Goal: Information Seeking & Learning: Learn about a topic

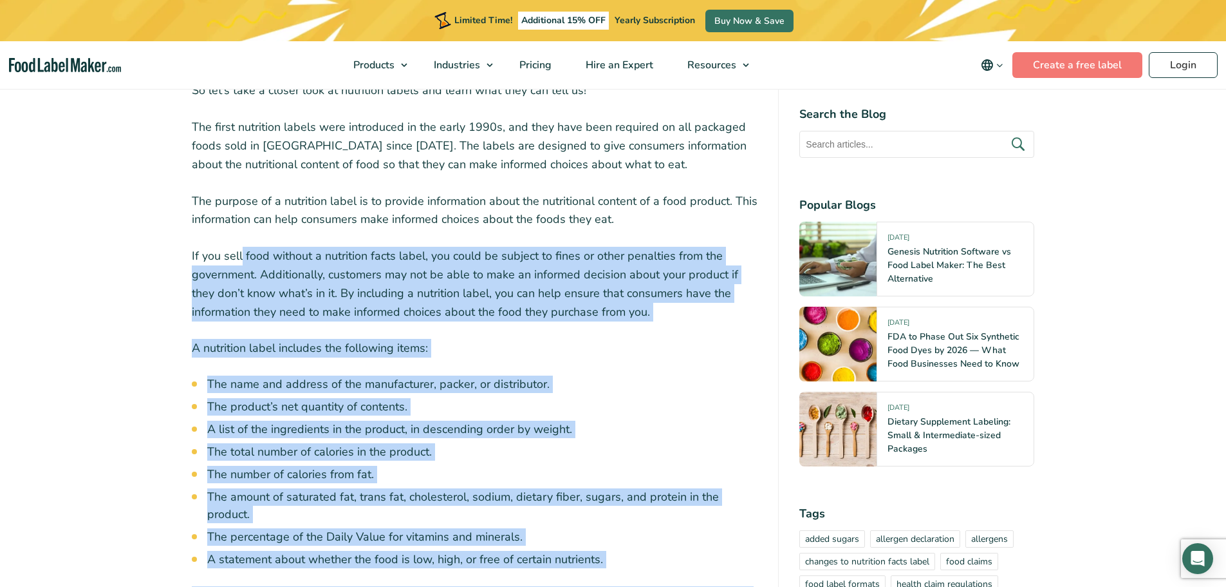
scroll to position [451, 0]
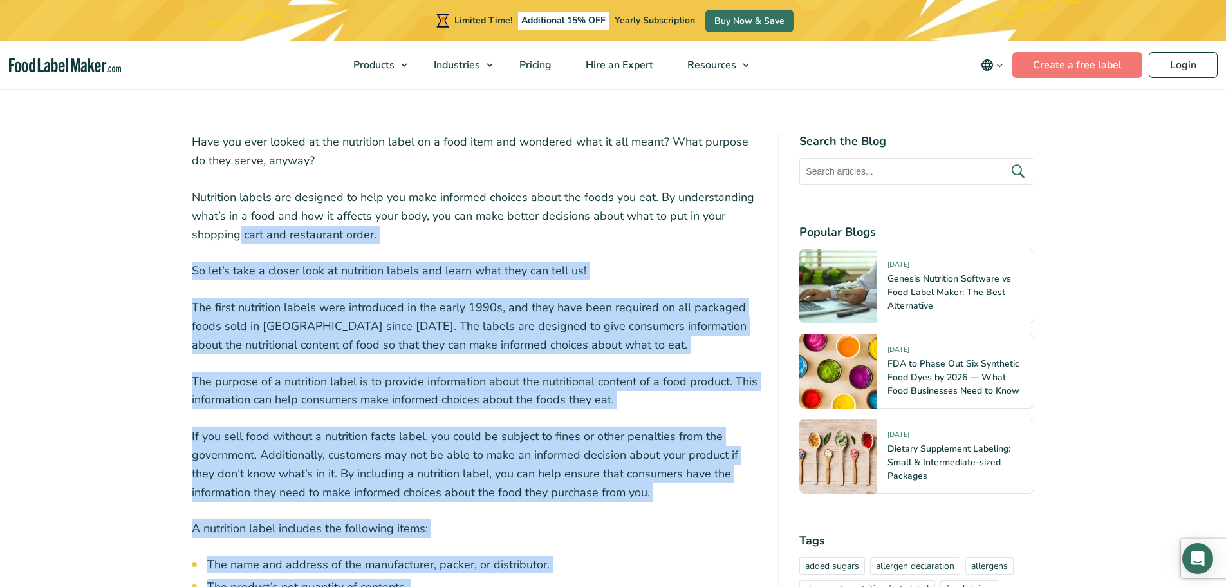
drag, startPoint x: 420, startPoint y: 256, endPoint x: 240, endPoint y: 236, distance: 181.4
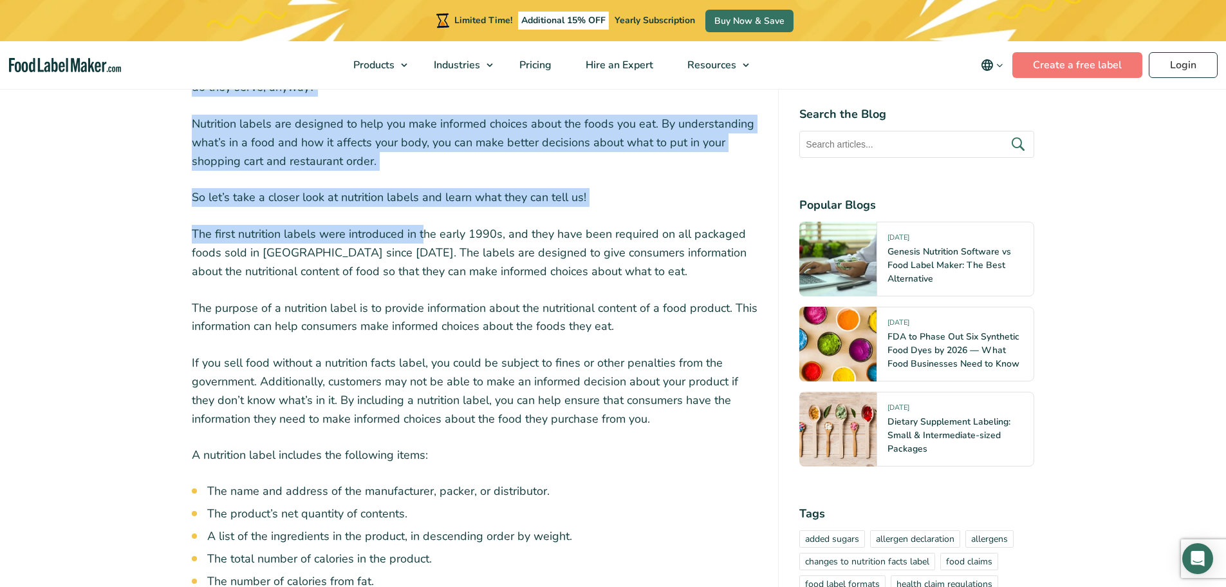
scroll to position [515, 0]
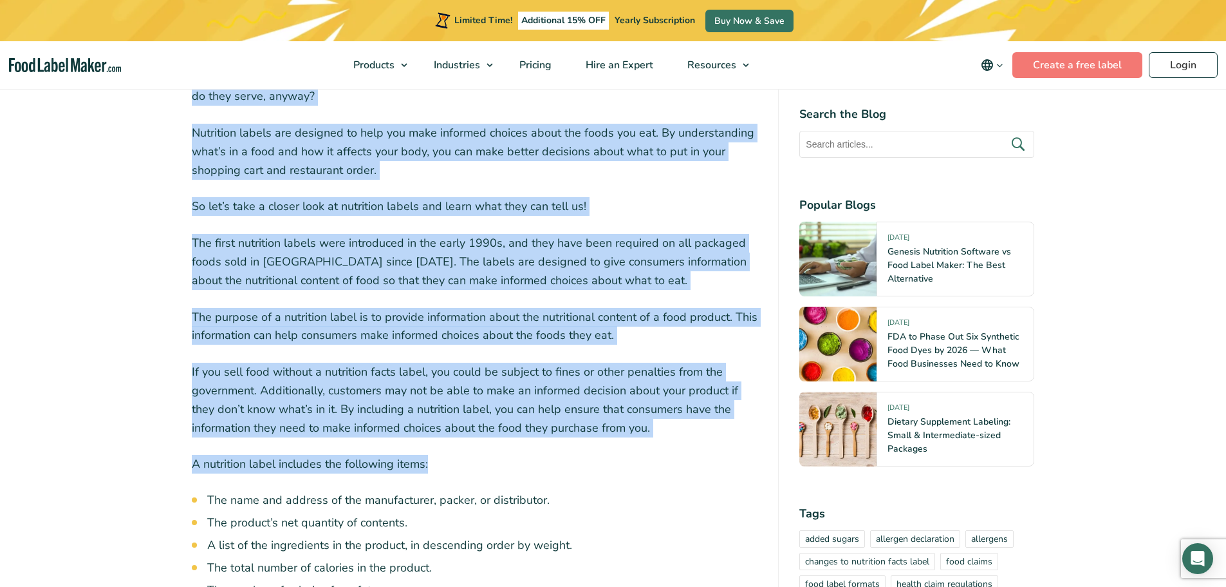
drag, startPoint x: 189, startPoint y: 206, endPoint x: 699, endPoint y: 443, distance: 562.3
drag, startPoint x: 686, startPoint y: 449, endPoint x: 669, endPoint y: 435, distance: 22.8
click at [663, 431] on p "If you sell food without a nutrition facts label, you could be subject to fines…" at bounding box center [475, 399] width 567 height 74
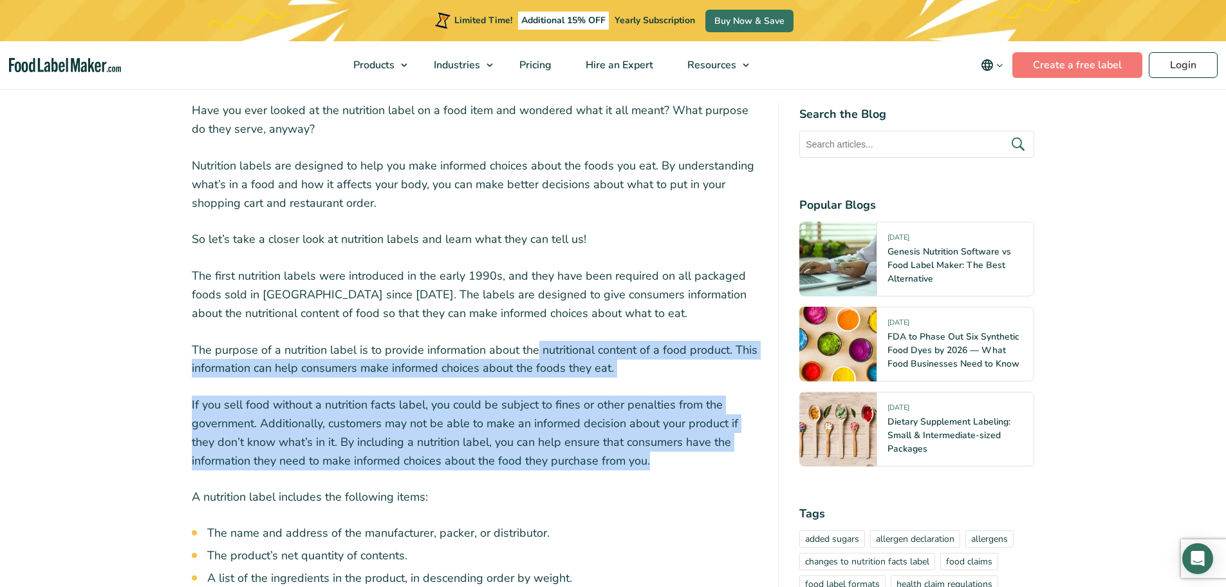
scroll to position [386, 0]
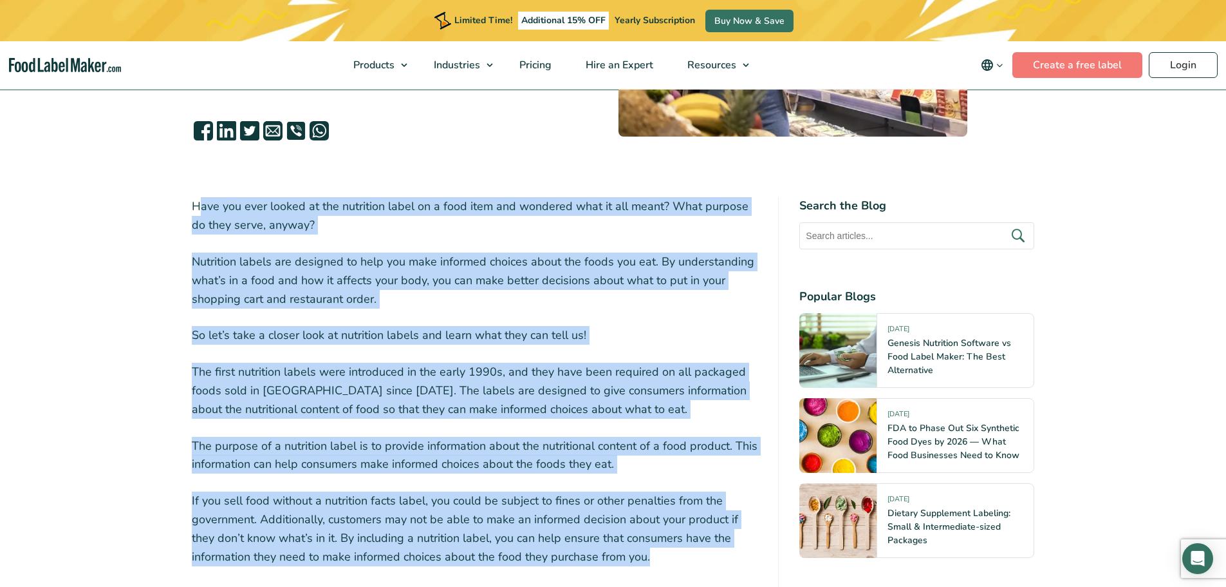
drag, startPoint x: 657, startPoint y: 429, endPoint x: 200, endPoint y: 202, distance: 510.8
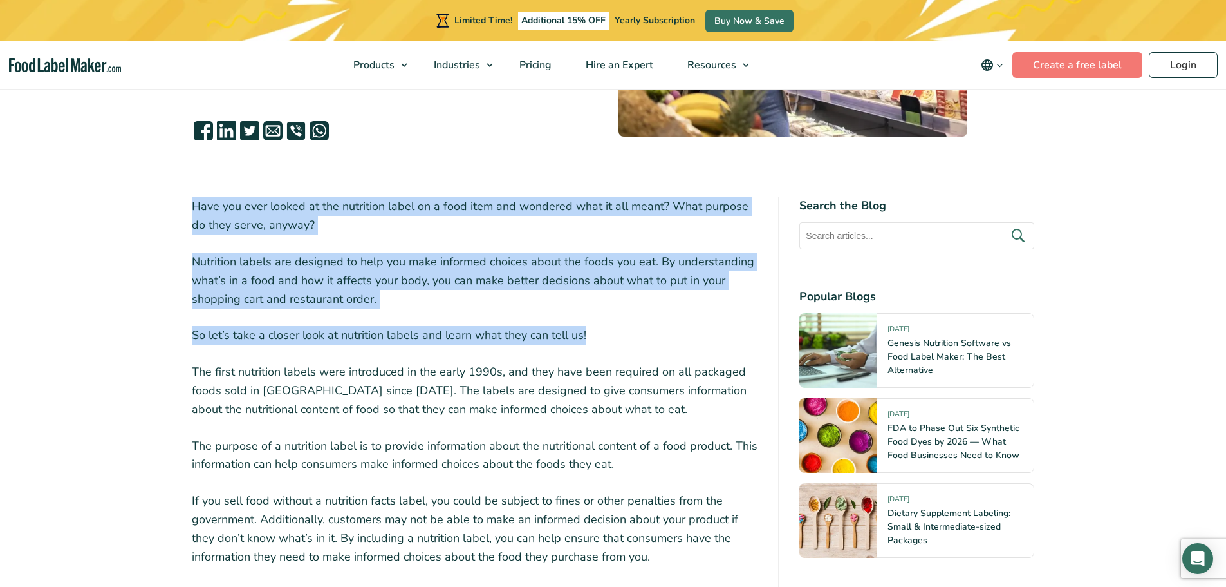
drag, startPoint x: 597, startPoint y: 337, endPoint x: 184, endPoint y: 205, distance: 433.1
copy div "Have you ever looked at the nutrition label on a food item and wondered what it…"
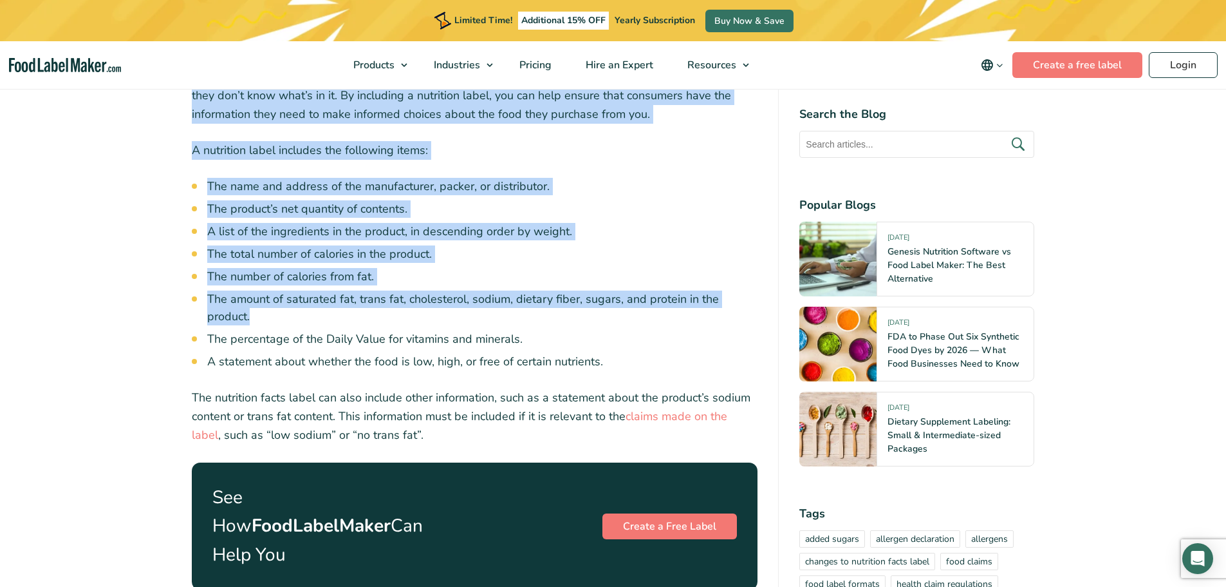
scroll to position [837, 0]
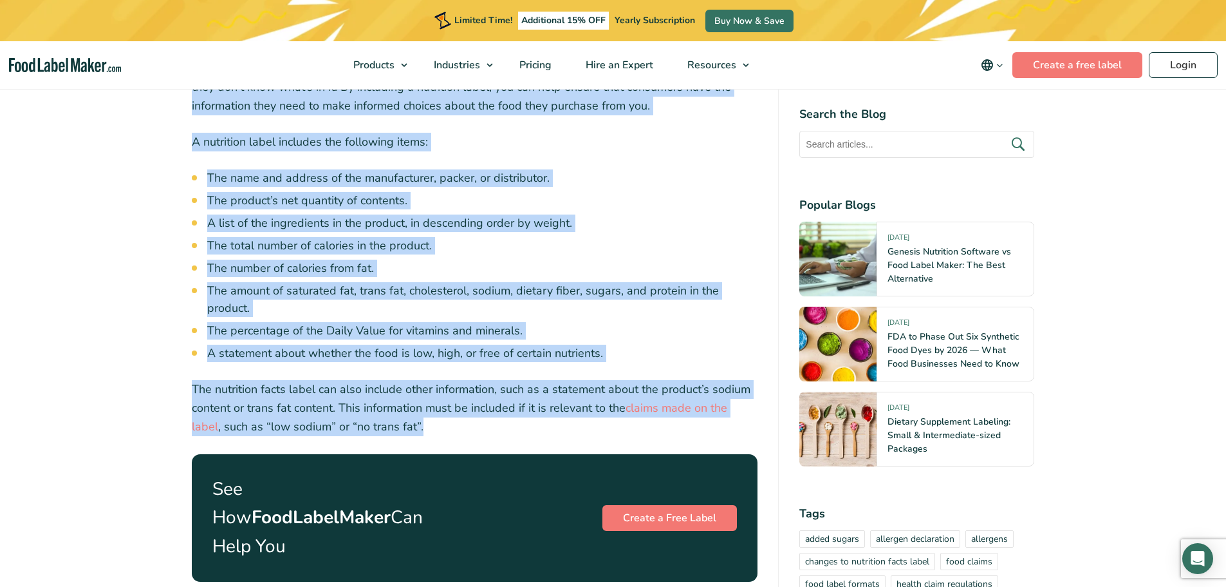
drag, startPoint x: 187, startPoint y: 367, endPoint x: 505, endPoint y: 420, distance: 321.8
copy div "Lor ipsum dolorsita consec adip elitseddoe te inc utlab 0252e, dol magn aliq en…"
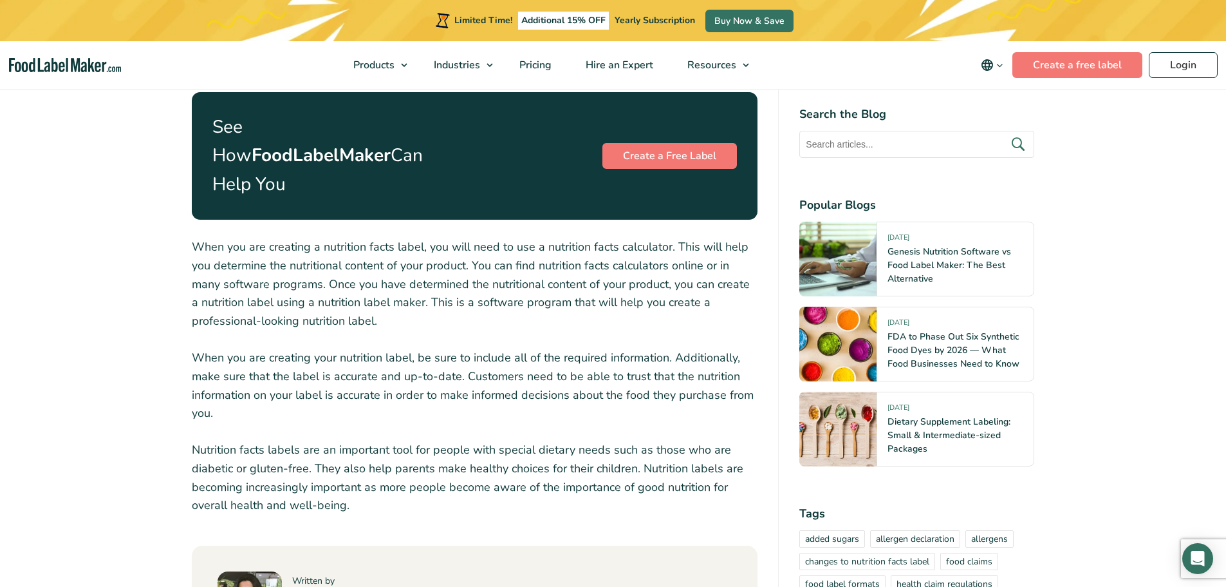
scroll to position [1223, 0]
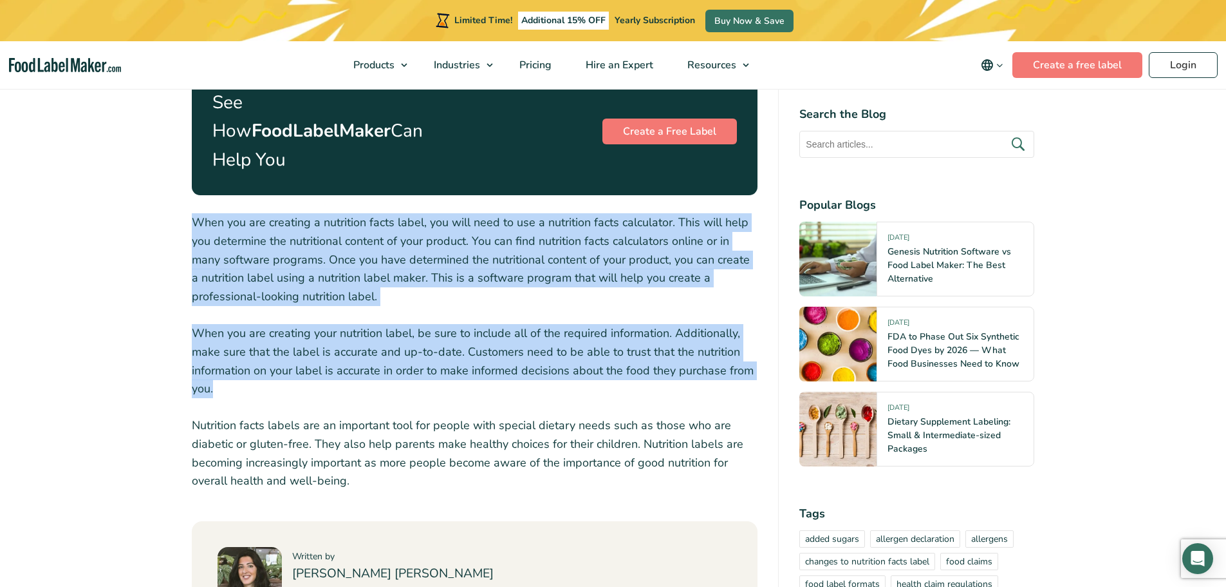
drag, startPoint x: 285, startPoint y: 359, endPoint x: 176, endPoint y: 167, distance: 220.2
click at [176, 167] on article "[DATE] Understanding the Purpose of Nutrition Facts Labels Written by [PERSON_N…" at bounding box center [613, 267] width 1226 height 2709
copy div "When you are creating a nutrition facts label, you will need to use a nutrition…"
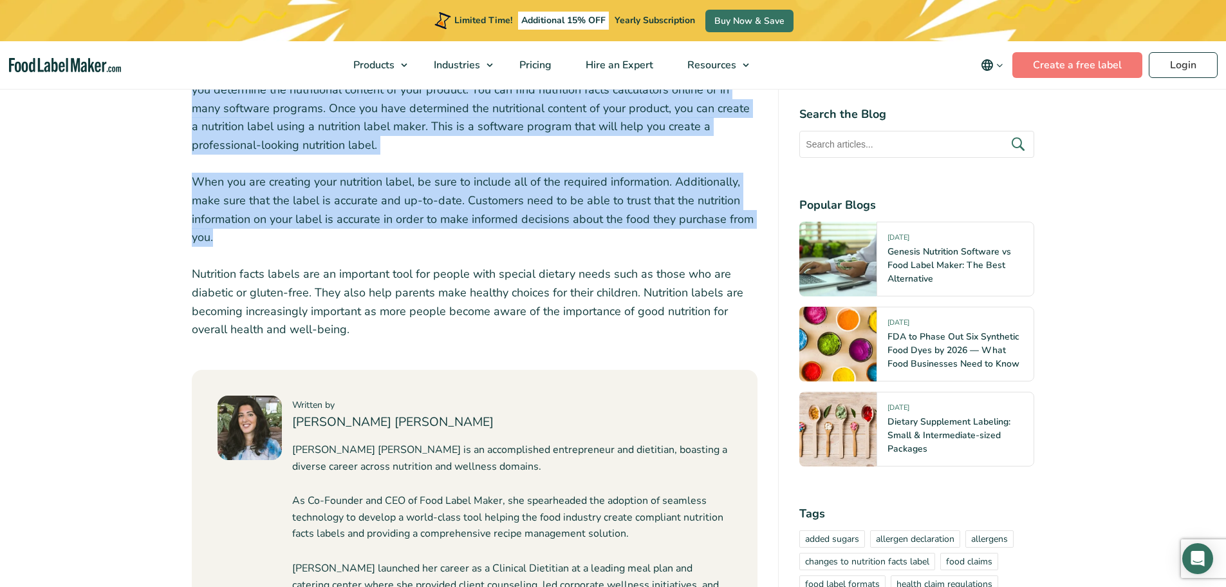
scroll to position [1352, 0]
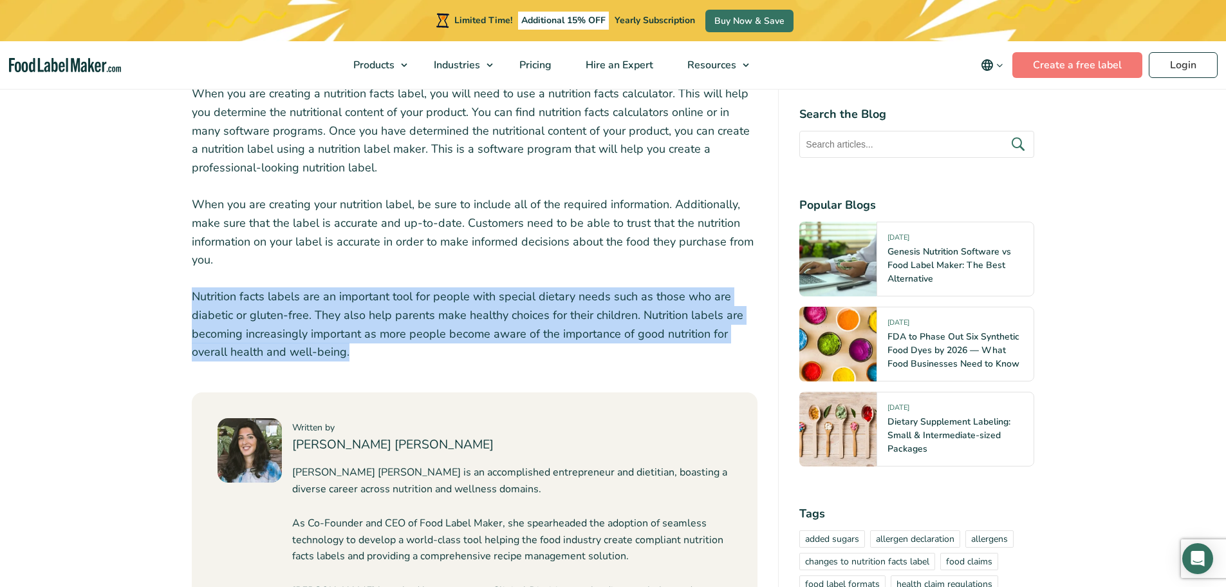
drag, startPoint x: 357, startPoint y: 329, endPoint x: 176, endPoint y: 273, distance: 188.8
click at [176, 273] on article "[DATE] Understanding the Purpose of Nutrition Facts Labels Written by [PERSON_N…" at bounding box center [613, 138] width 1226 height 2709
copy p "Nutrition facts labels are an important tool for people with special dietary ne…"
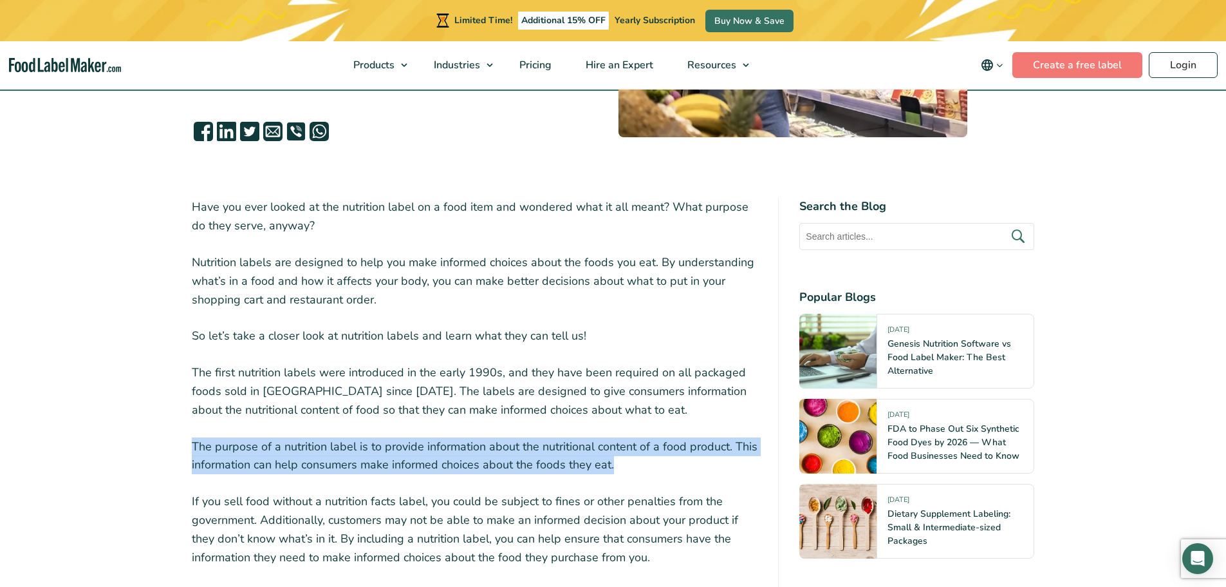
scroll to position [548, 0]
